Goal: Transaction & Acquisition: Purchase product/service

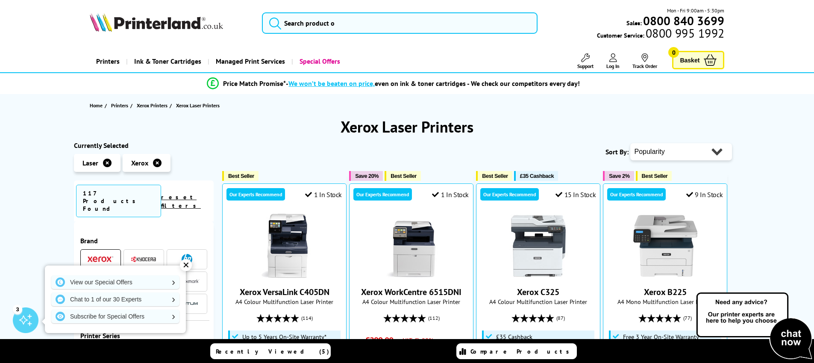
click at [670, 152] on select "Popularity Rating Price - Low to High Price - High to Low Running Costs - Low t…" at bounding box center [681, 151] width 102 height 17
select select "Price Ascending"
click at [630, 143] on select "Popularity Rating Price - Low to High Price - High to Low Running Costs - Low t…" at bounding box center [681, 151] width 102 height 17
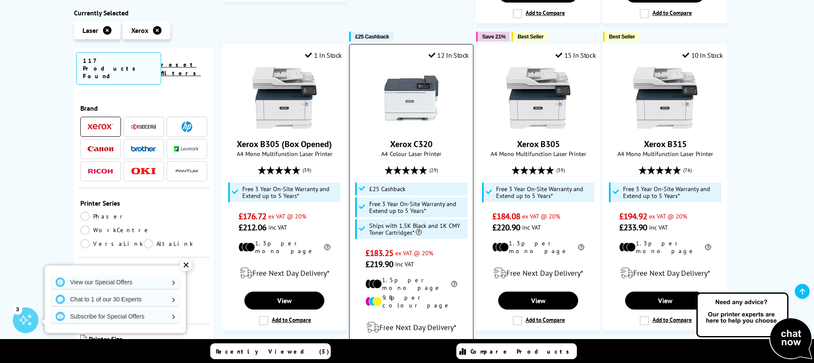
scroll to position [842, 0]
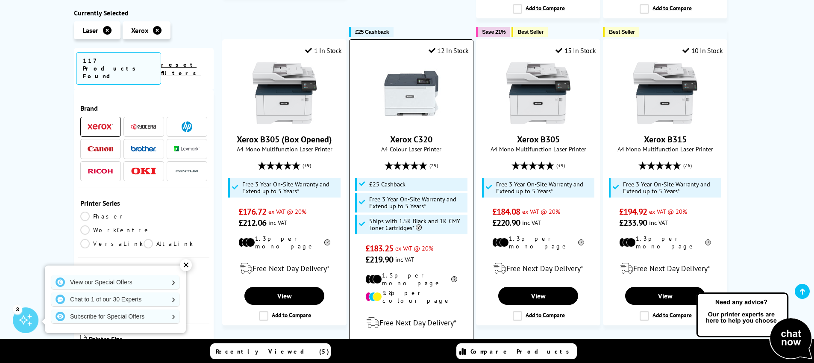
click at [397, 88] on img at bounding box center [411, 93] width 64 height 64
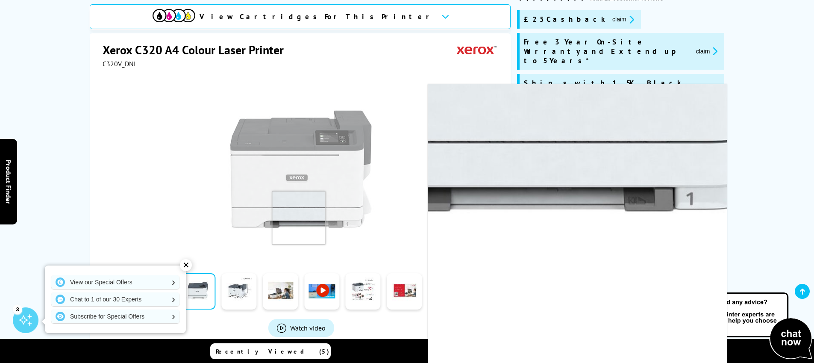
scroll to position [134, 0]
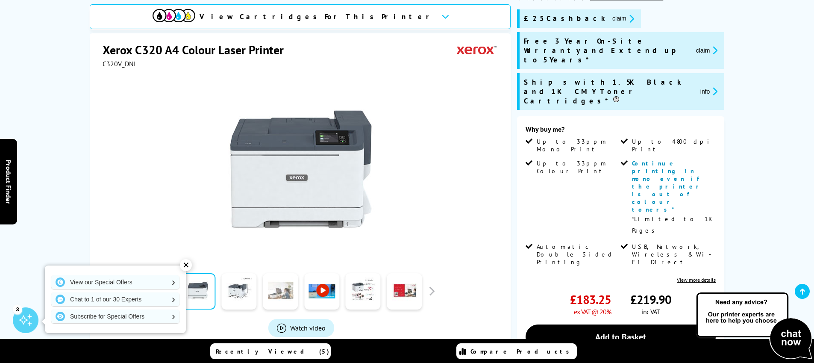
click at [285, 301] on link at bounding box center [280, 291] width 35 height 36
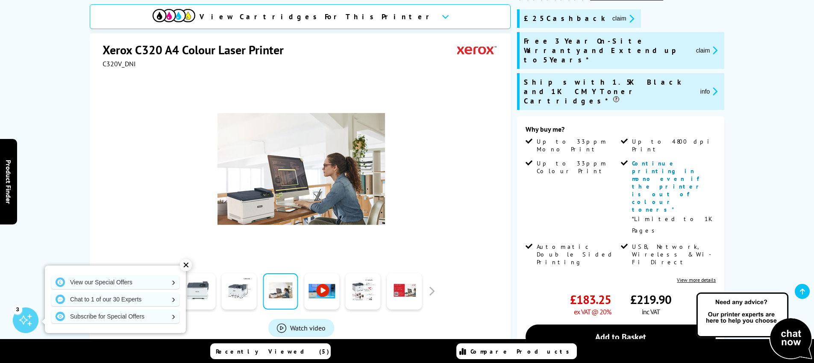
click at [323, 304] on link at bounding box center [321, 291] width 35 height 36
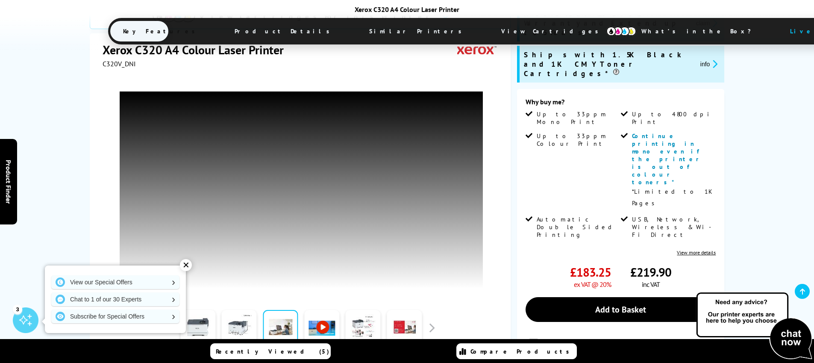
scroll to position [163, 0]
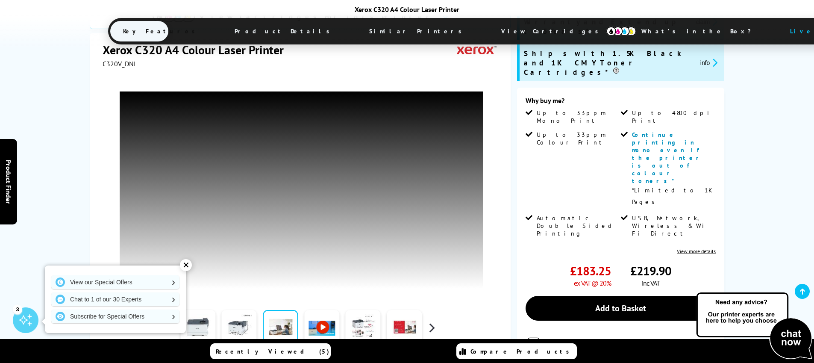
click at [431, 322] on button "button" at bounding box center [431, 328] width 13 height 13
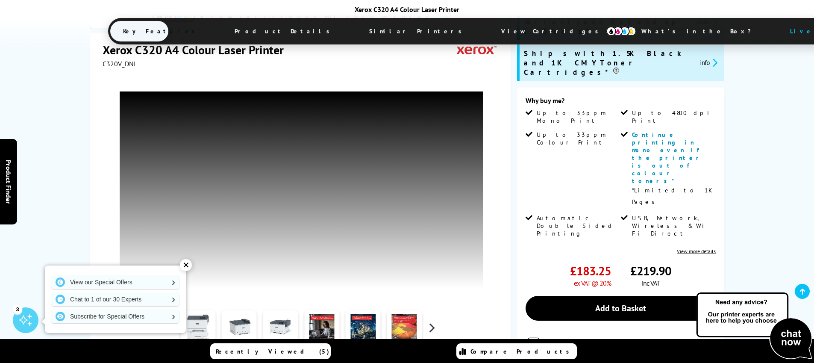
click at [431, 322] on button "button" at bounding box center [431, 328] width 13 height 13
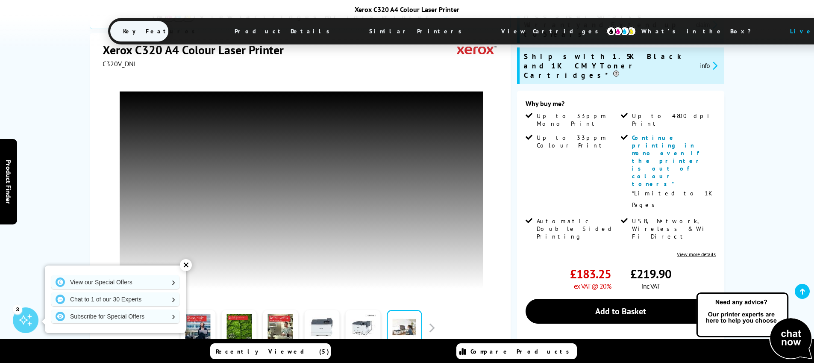
scroll to position [80, 0]
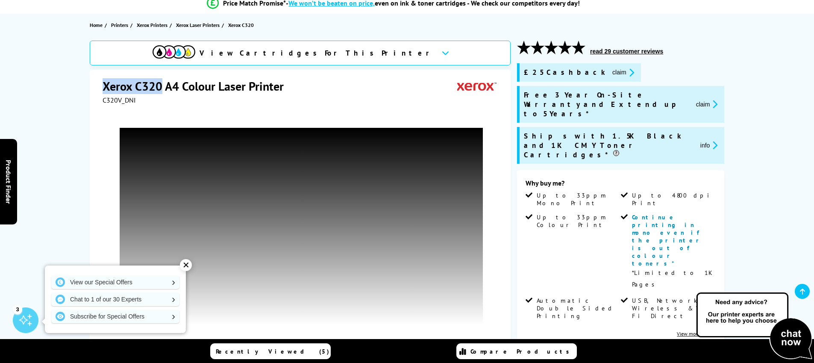
drag, startPoint x: 129, startPoint y: 85, endPoint x: 162, endPoint y: 86, distance: 33.3
click at [162, 86] on h1 "Xerox C320 A4 Colour Laser Printer" at bounding box center [198, 86] width 190 height 16
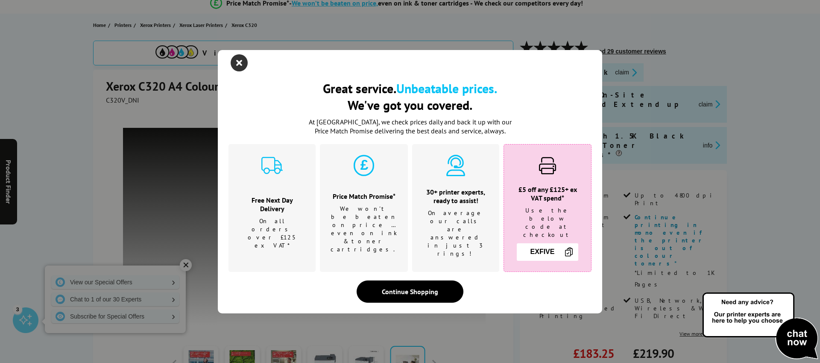
click at [247, 71] on icon "close modal" at bounding box center [239, 62] width 17 height 17
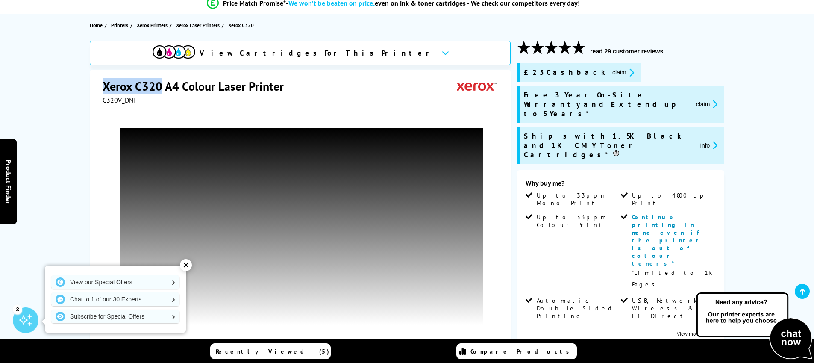
drag, startPoint x: 107, startPoint y: 88, endPoint x: 161, endPoint y: 89, distance: 53.4
click at [161, 89] on h1 "Xerox C320 A4 Colour Laser Printer" at bounding box center [198, 86] width 190 height 16
